Goal: Information Seeking & Learning: Learn about a topic

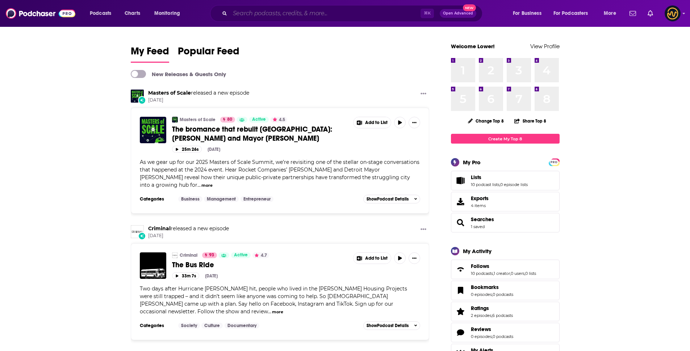
click at [282, 13] on input "Search podcasts, credits, & more..." at bounding box center [325, 14] width 191 height 12
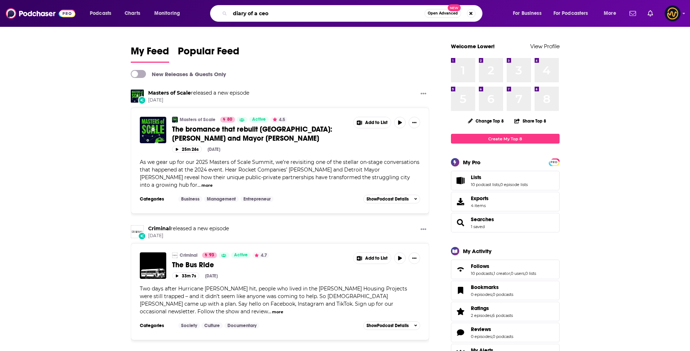
type input "diary of a ceo"
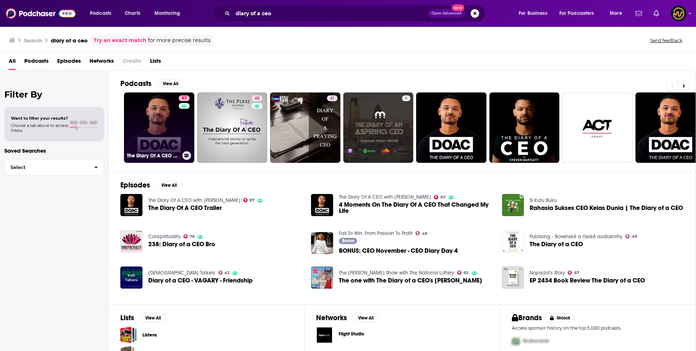
click at [140, 118] on link "97 The Diary Of A CEO with [PERSON_NAME]" at bounding box center [159, 127] width 70 height 70
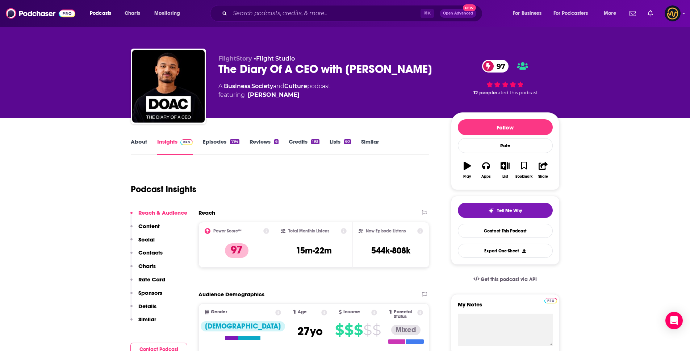
click at [148, 306] on p "Details" at bounding box center [147, 306] width 18 height 7
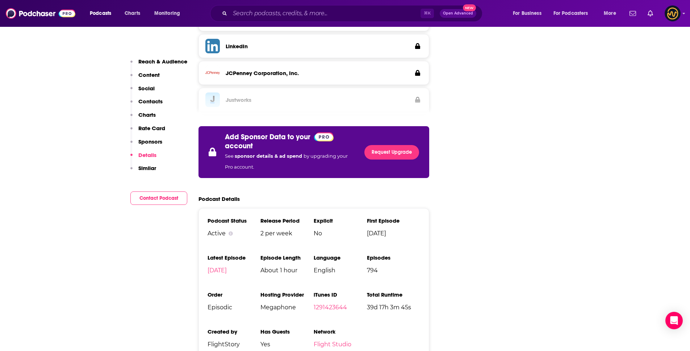
scroll to position [1277, 0]
